Goal: Obtain resource: Obtain resource

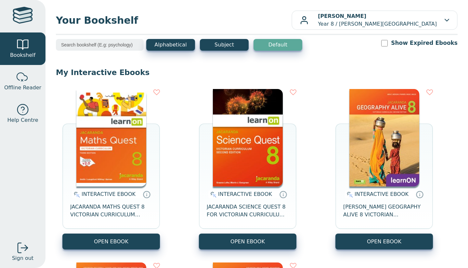
click at [118, 174] on img at bounding box center [111, 138] width 70 height 98
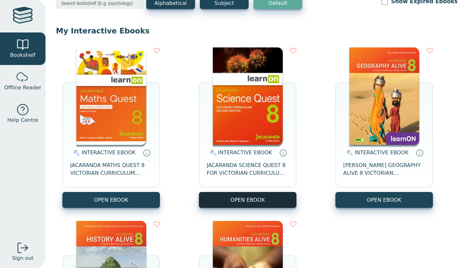
scroll to position [43, 0]
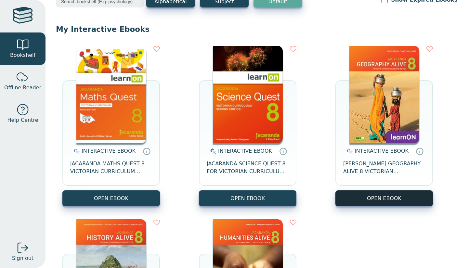
click at [367, 198] on button "OPEN EBOOK" at bounding box center [384, 198] width 98 height 16
